Goal: Task Accomplishment & Management: Manage account settings

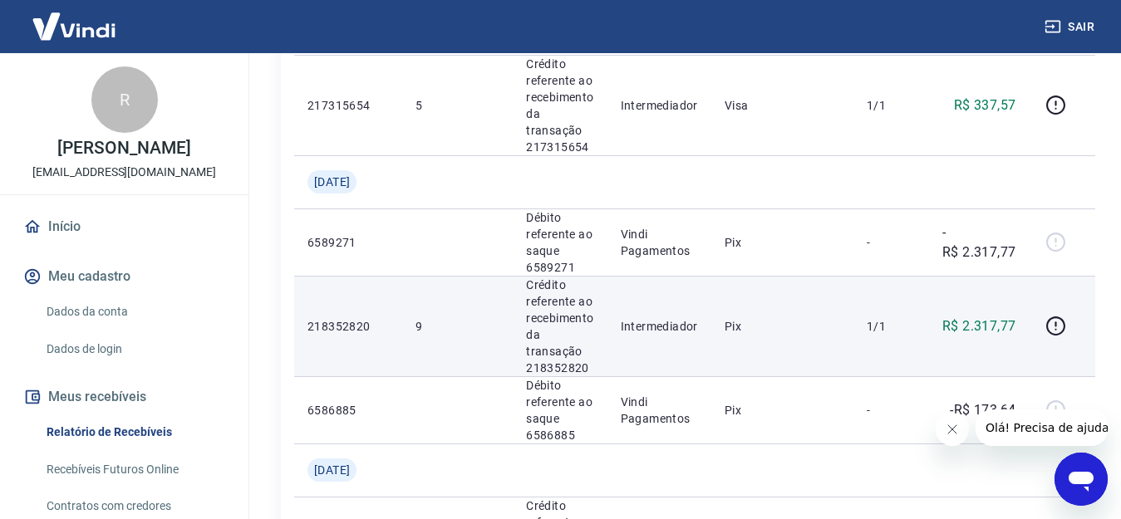
scroll to position [1495, 0]
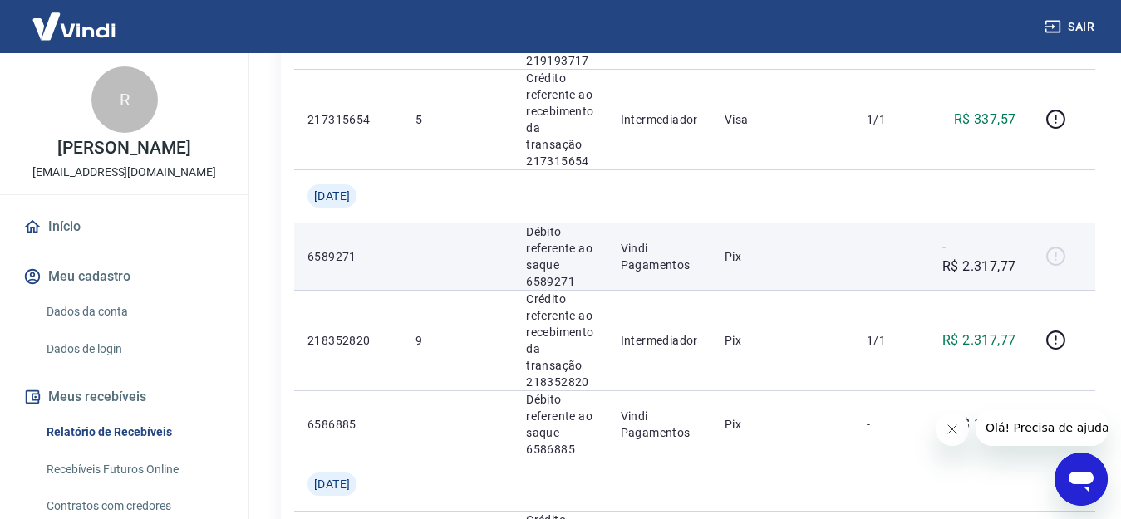
drag, startPoint x: 960, startPoint y: 265, endPoint x: 611, endPoint y: 246, distance: 349.4
click at [959, 265] on p "-R$ 2.317,77" at bounding box center [978, 257] width 73 height 40
click at [331, 258] on p "6589271" at bounding box center [347, 256] width 81 height 17
click at [332, 259] on p "6589271" at bounding box center [347, 256] width 81 height 17
drag, startPoint x: 332, startPoint y: 259, endPoint x: 527, endPoint y: 257, distance: 195.2
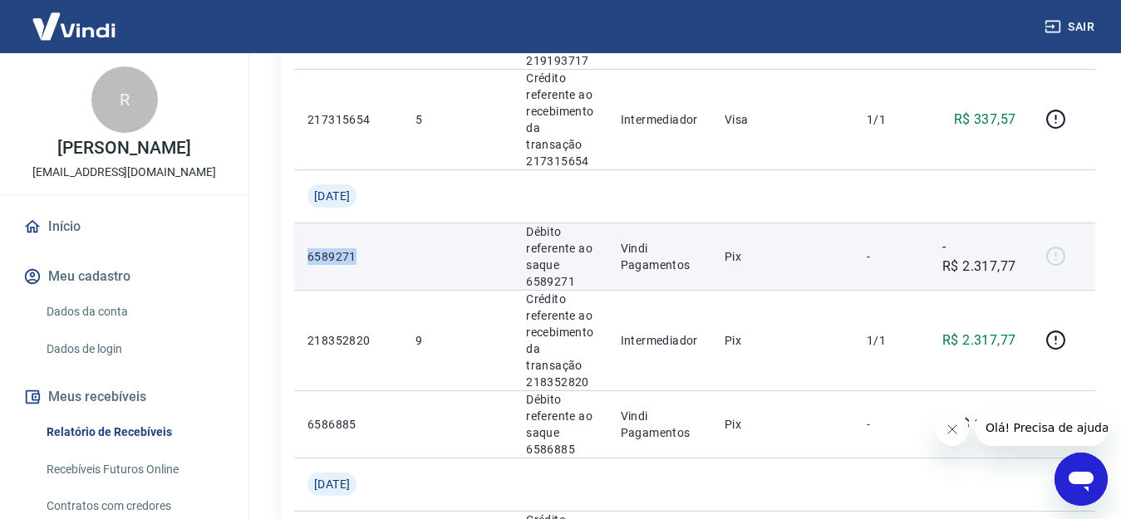
click at [345, 259] on p "6589271" at bounding box center [347, 256] width 81 height 17
click at [566, 257] on p "Débito referente ao saque 6589271" at bounding box center [559, 256] width 67 height 66
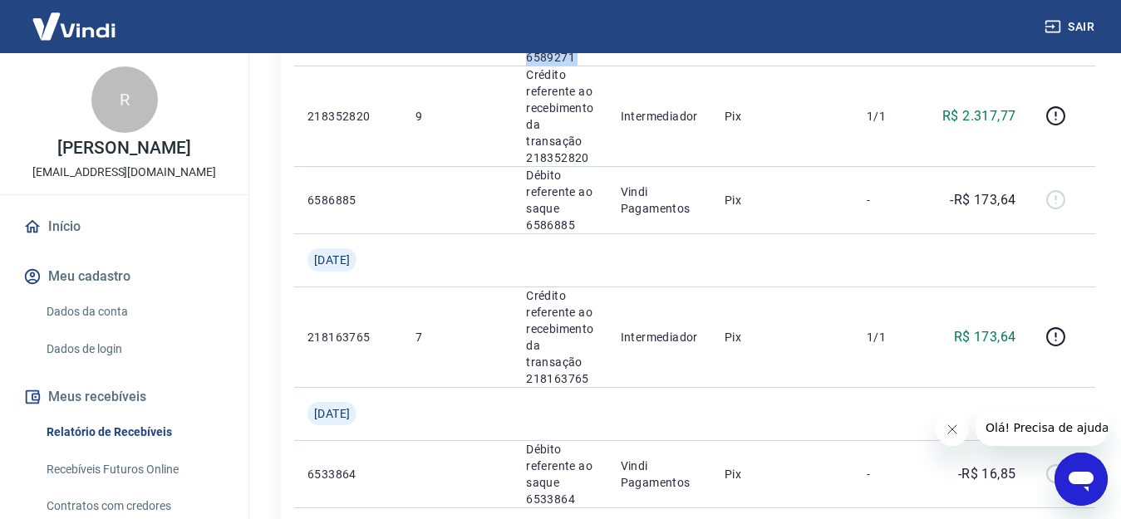
scroll to position [1636, 0]
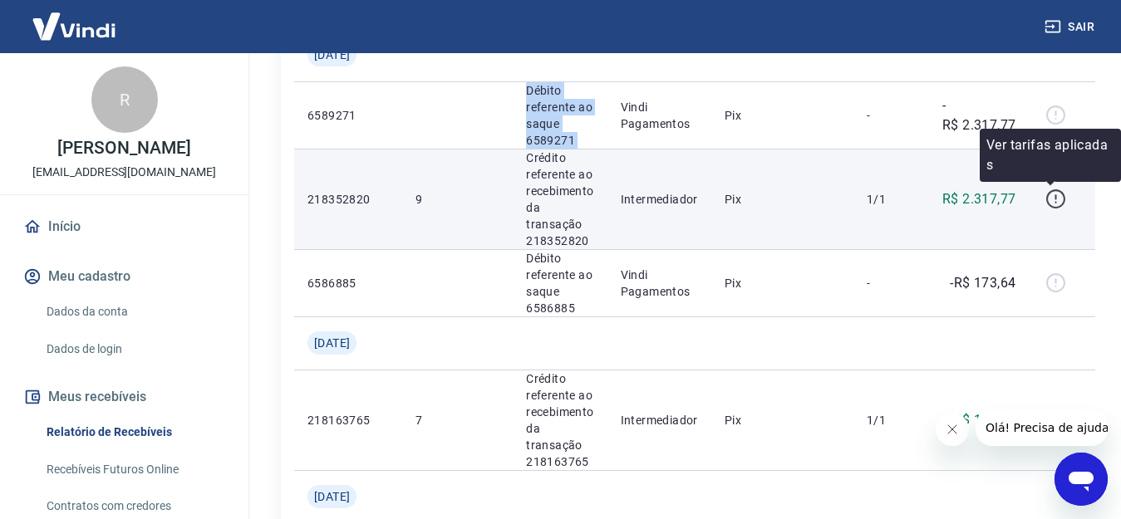
click at [1052, 201] on icon "button" at bounding box center [1055, 199] width 21 height 21
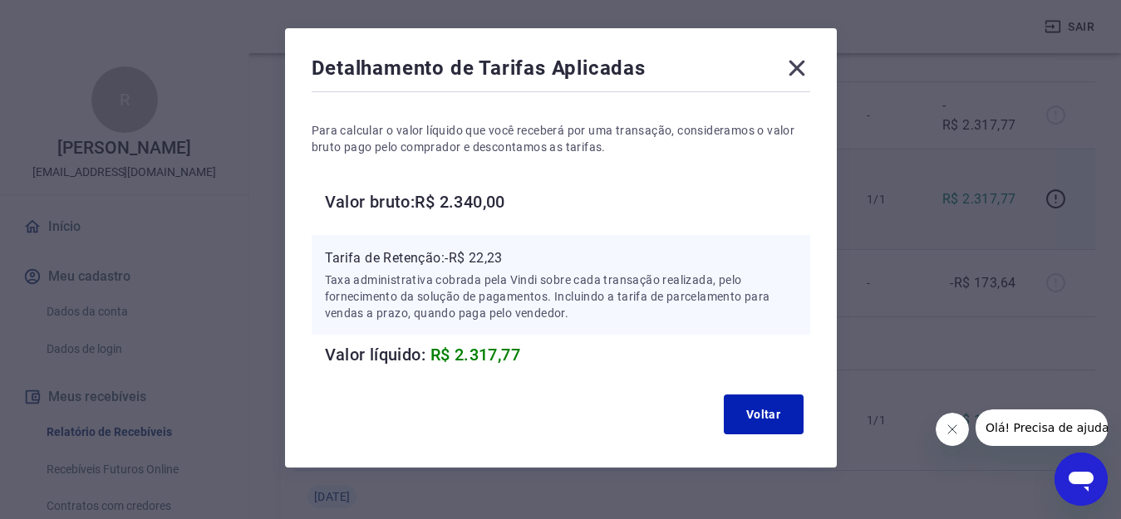
scroll to position [80, 0]
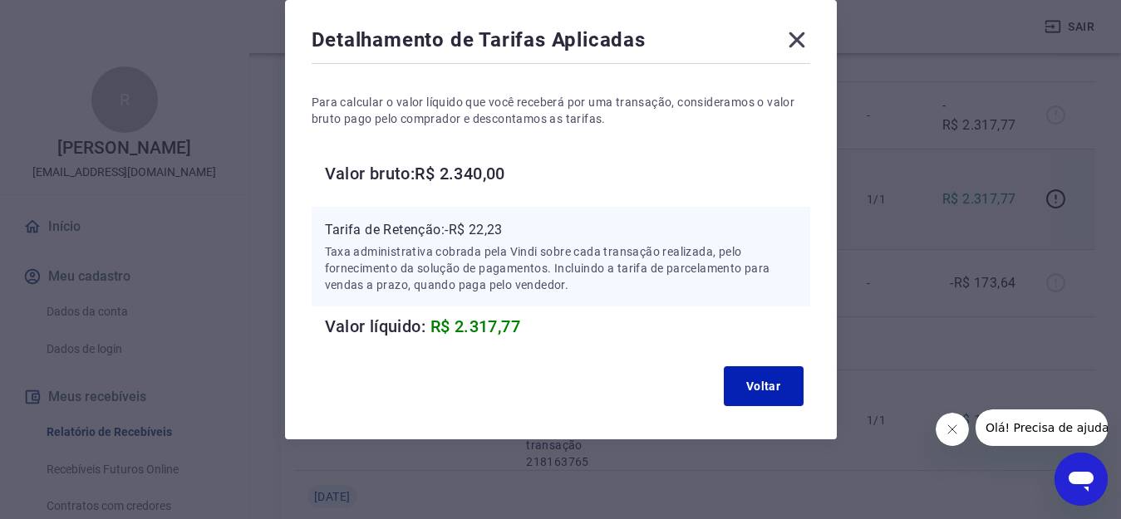
click at [797, 36] on icon at bounding box center [796, 40] width 27 height 27
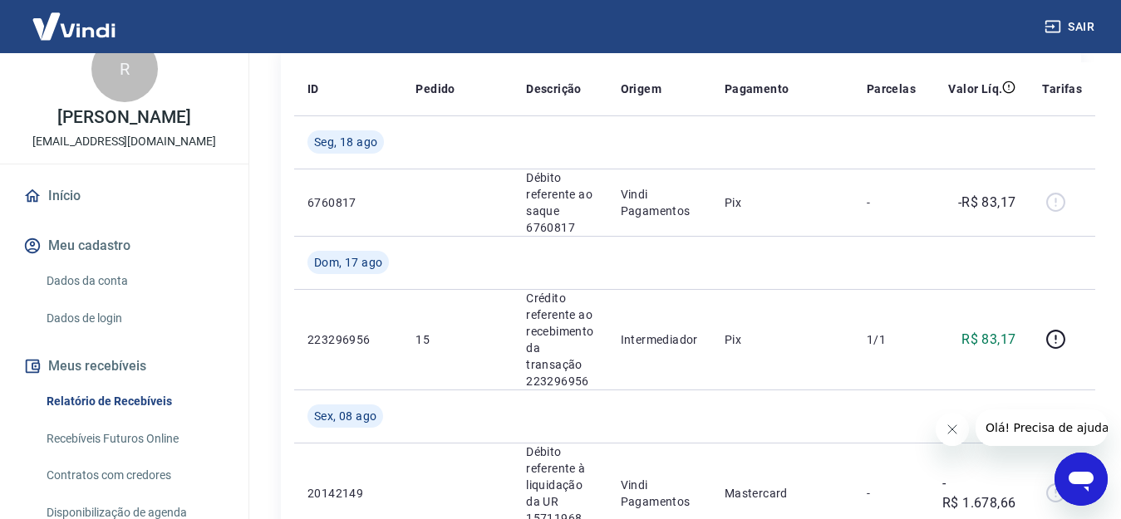
scroll to position [83, 0]
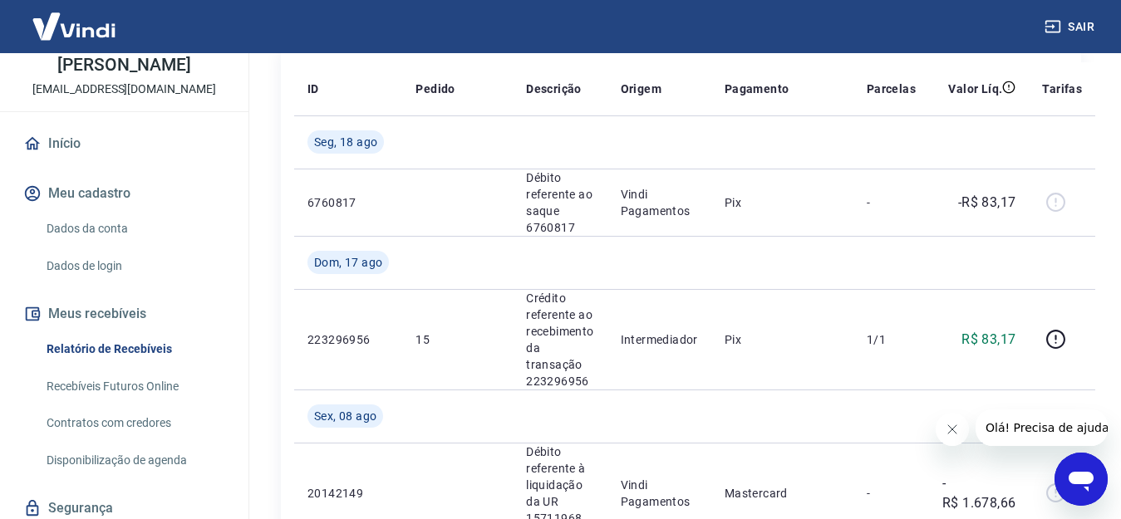
click at [100, 240] on link "Dados da conta" at bounding box center [134, 229] width 189 height 34
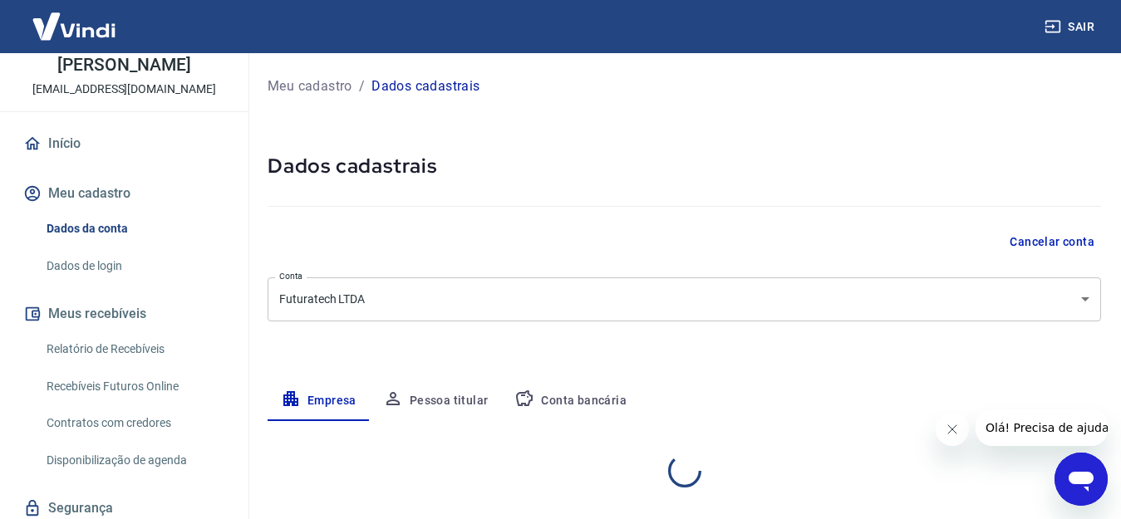
select select "PR"
select select "business"
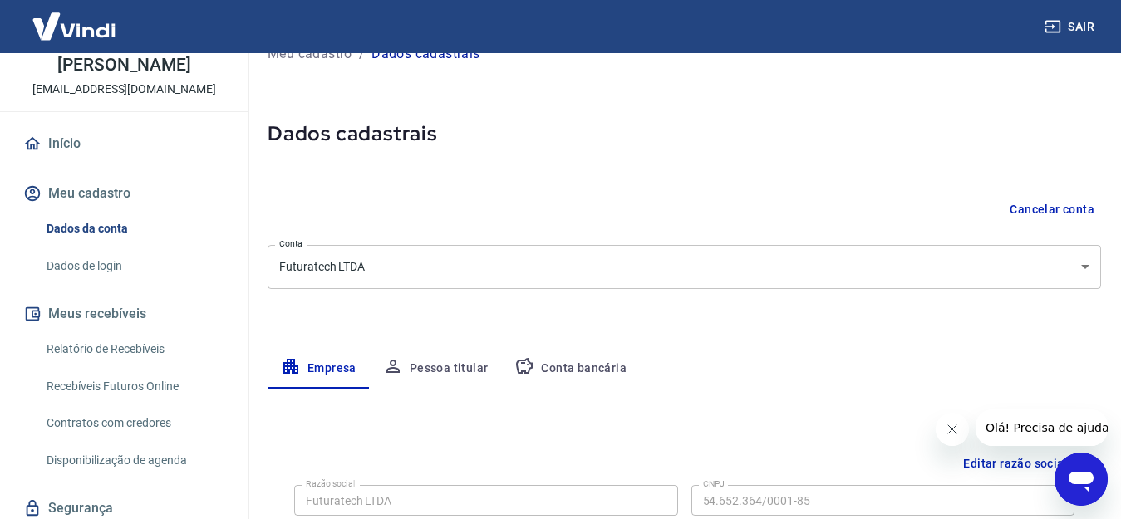
scroll to position [249, 0]
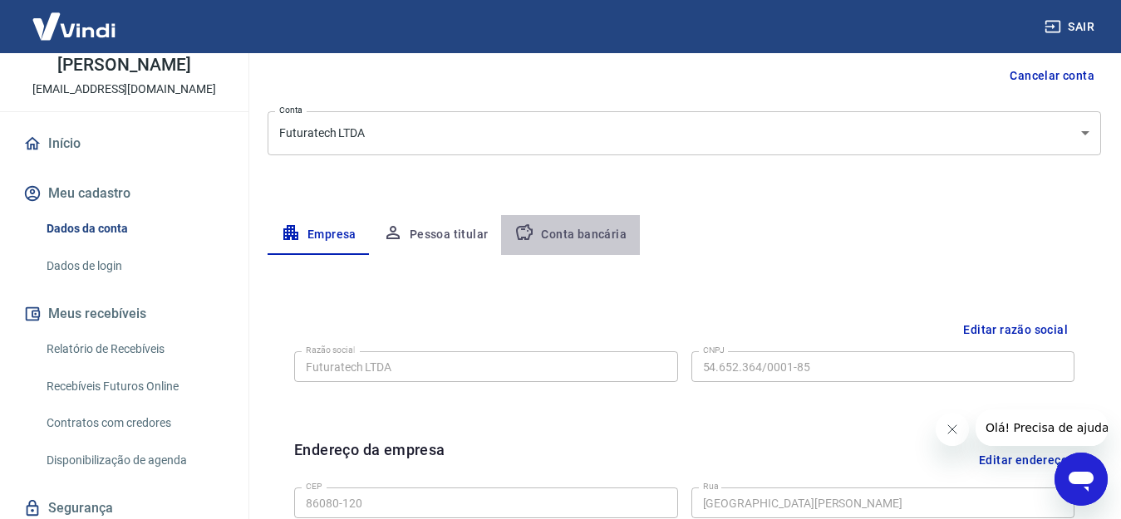
click at [591, 233] on button "Conta bancária" at bounding box center [570, 235] width 139 height 40
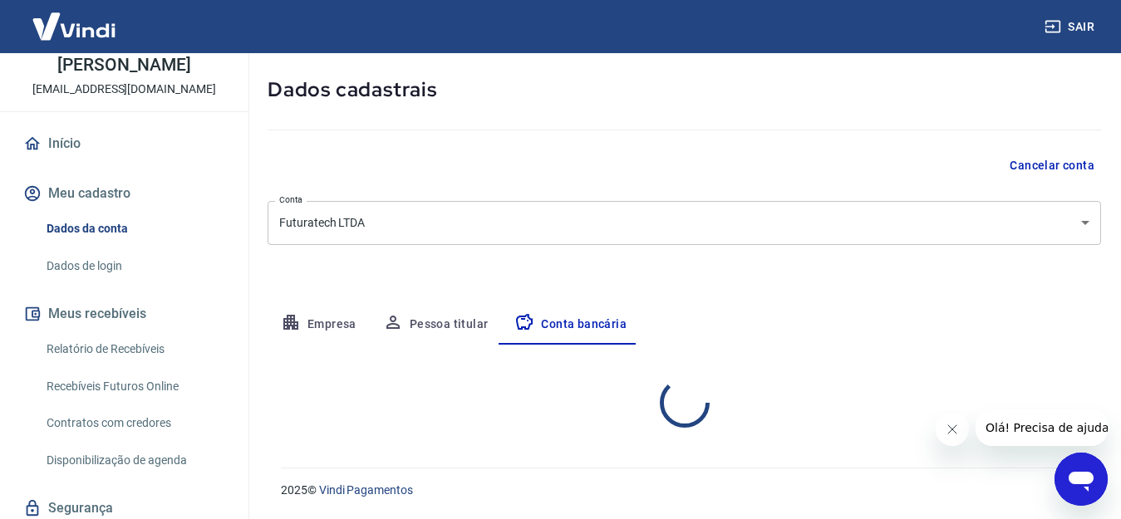
select select "1"
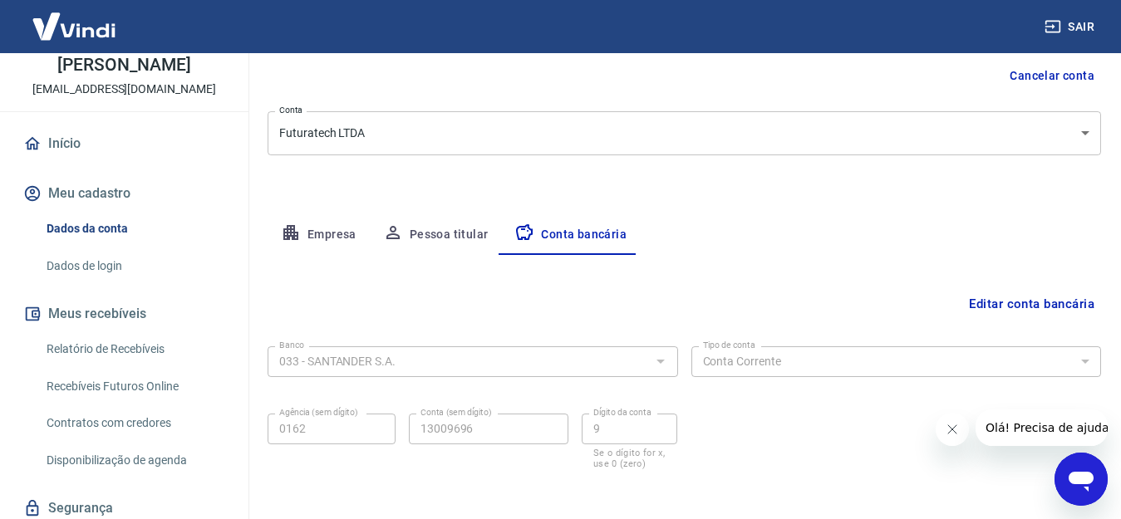
scroll to position [238, 0]
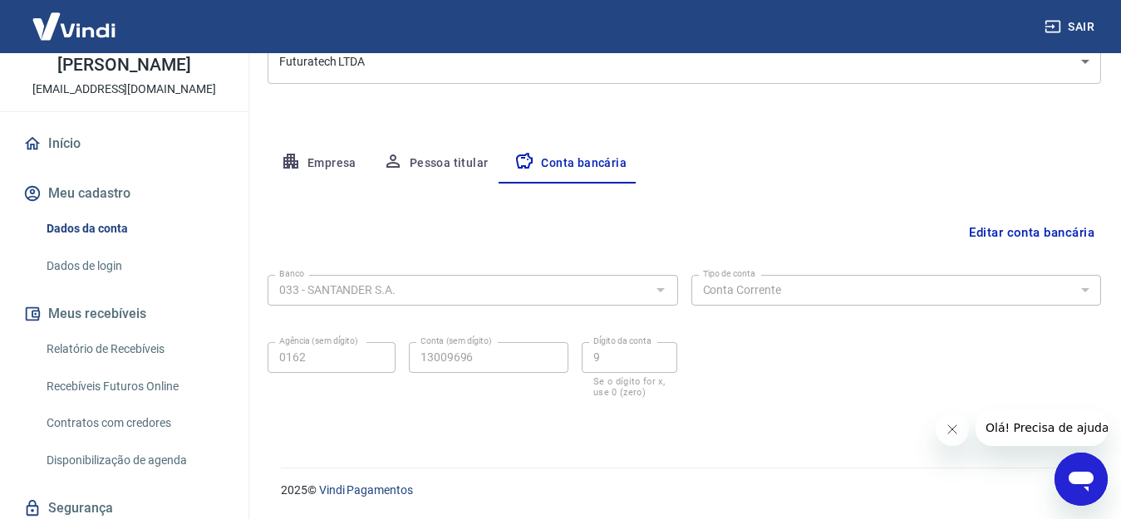
click at [140, 398] on link "Recebíveis Futuros Online" at bounding box center [134, 387] width 189 height 34
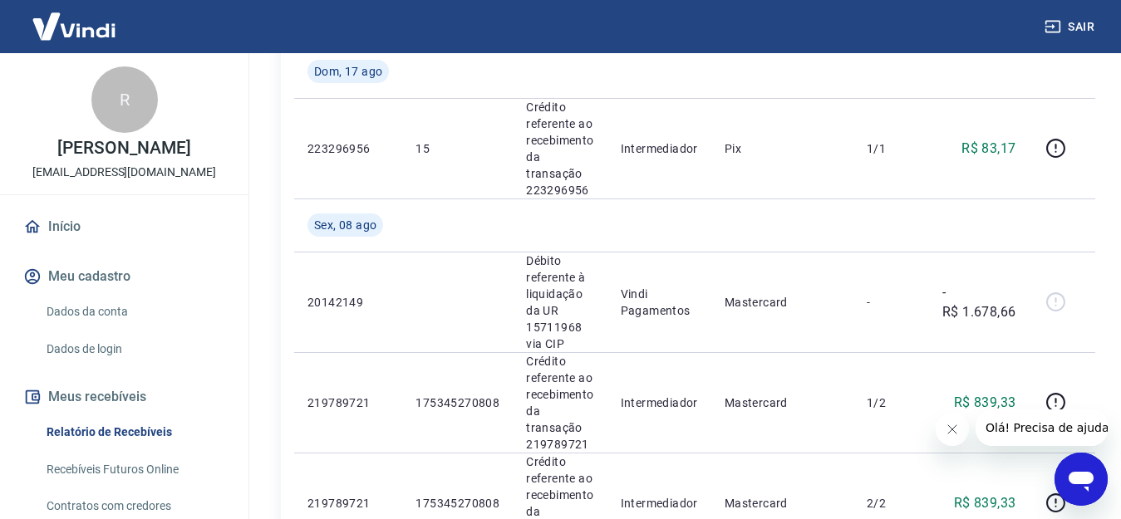
scroll to position [498, 0]
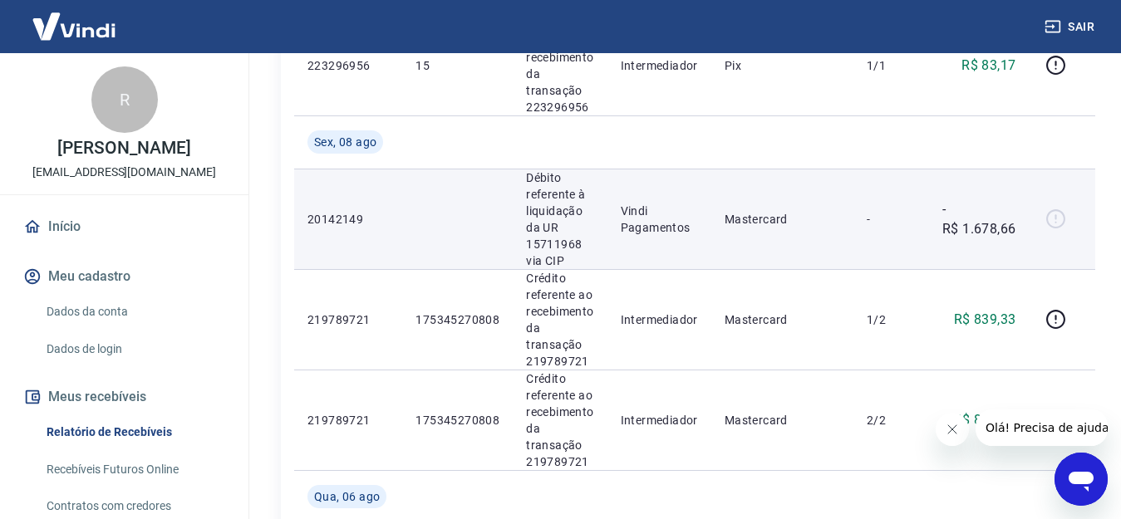
click at [556, 207] on p "Débito referente à liquidação da UR 15711968 via CIP" at bounding box center [559, 219] width 67 height 100
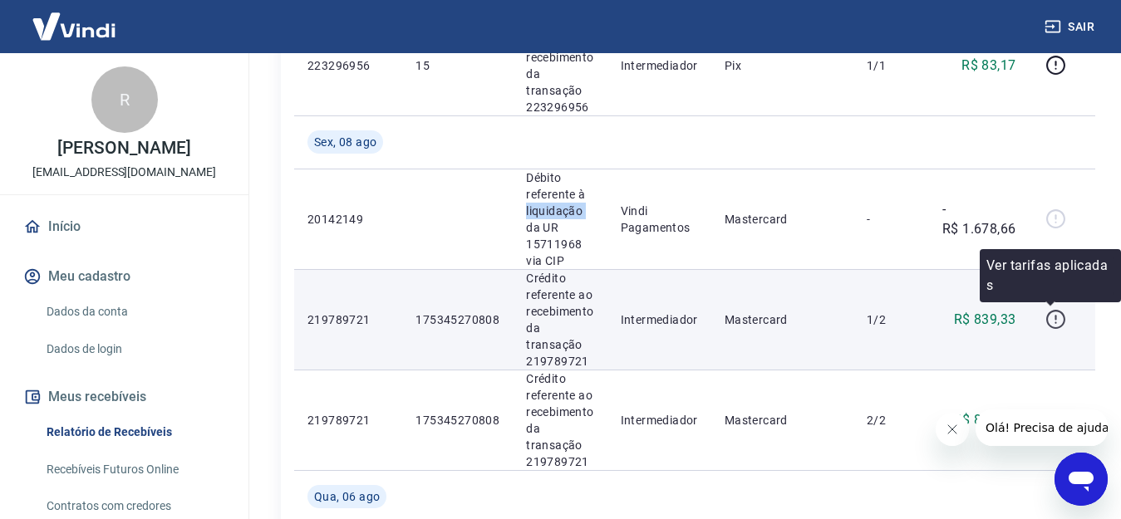
click at [1053, 321] on icon "button" at bounding box center [1055, 319] width 21 height 21
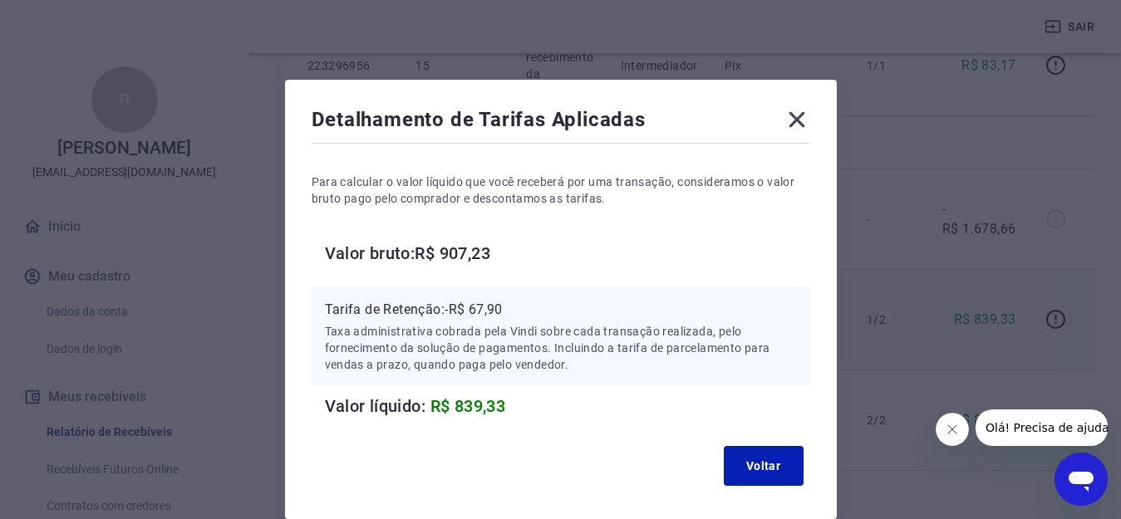
click at [799, 121] on icon at bounding box center [796, 120] width 16 height 16
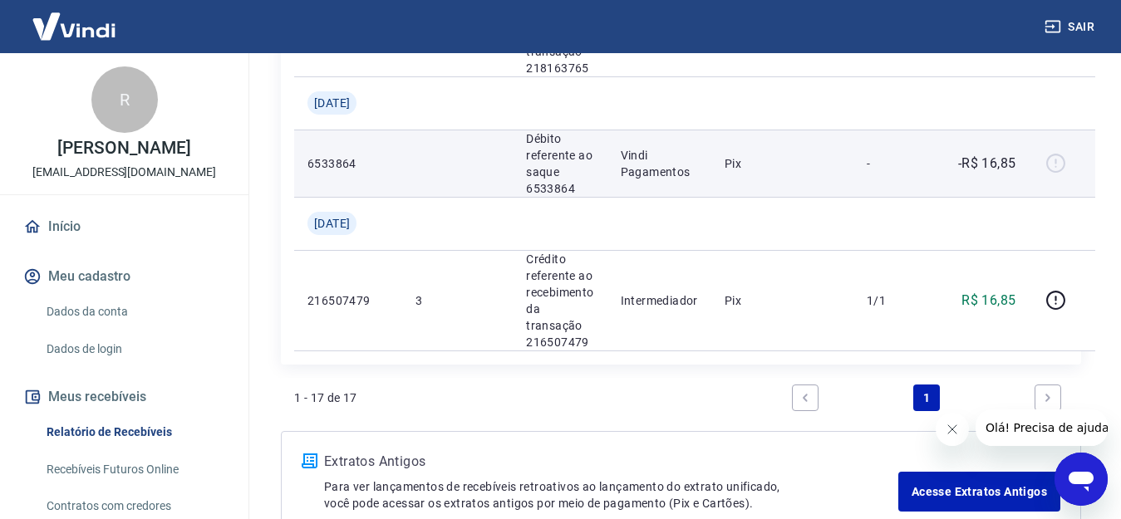
scroll to position [2135, 0]
